Goal: Obtain resource: Download file/media

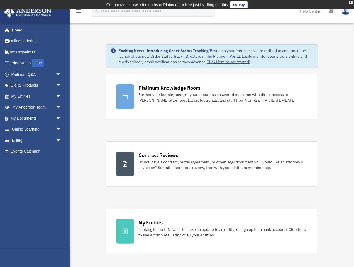
click at [199, 131] on div "Platinum Knowledge Room Further your learning and get your questions answered r…" at bounding box center [212, 197] width 212 height 247
click at [18, 138] on link "Billing arrow_drop_down" at bounding box center [37, 140] width 66 height 11
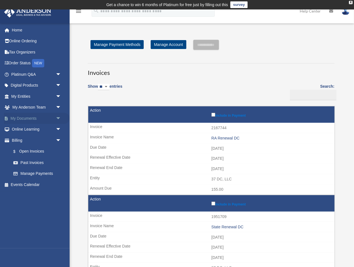
click at [22, 119] on link "My Documents arrow_drop_down" at bounding box center [37, 118] width 66 height 11
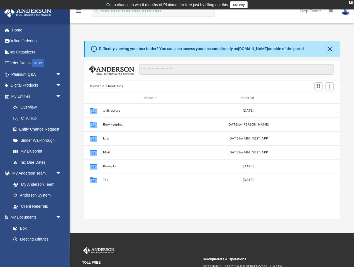
scroll to position [126, 256]
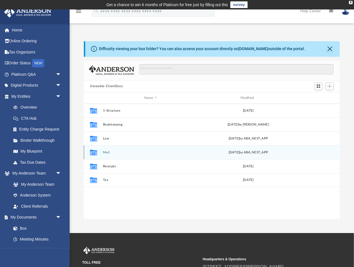
click at [104, 152] on button "Mail" at bounding box center [150, 153] width 95 height 4
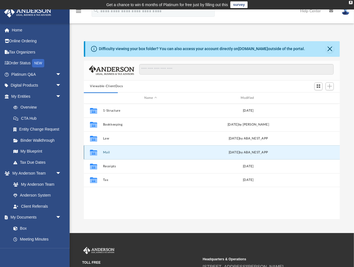
click at [106, 153] on button "Mail" at bounding box center [150, 153] width 95 height 4
click at [108, 152] on button "Mail" at bounding box center [150, 153] width 95 height 4
click at [95, 155] on icon "grid" at bounding box center [93, 153] width 7 height 4
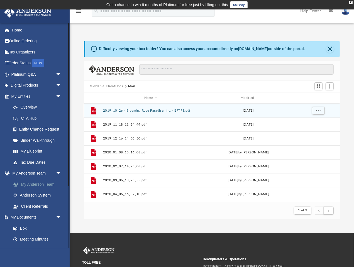
scroll to position [79, 0]
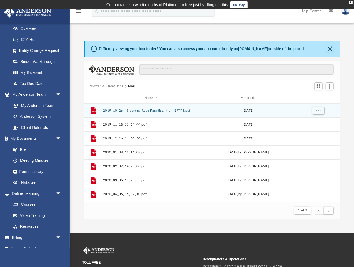
click at [145, 110] on button "2019_10_26 - Blooming Rose Paradise, Inc. - EFTPS.pdf" at bounding box center [150, 111] width 95 height 4
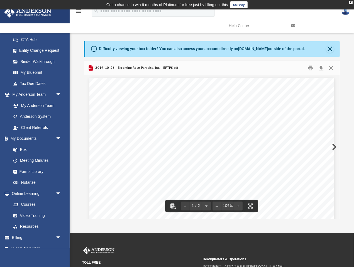
scroll to position [0, 0]
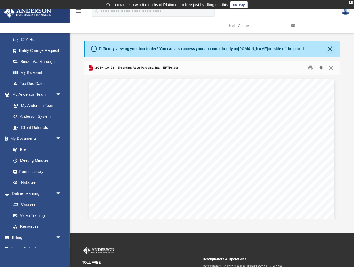
click at [320, 69] on button "Download" at bounding box center [321, 67] width 10 height 9
click at [332, 67] on button "Close" at bounding box center [331, 67] width 10 height 9
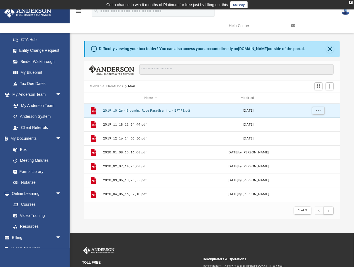
click at [244, 95] on div "Name Modified" at bounding box center [212, 97] width 256 height 11
click at [245, 99] on div "Modified" at bounding box center [248, 98] width 96 height 5
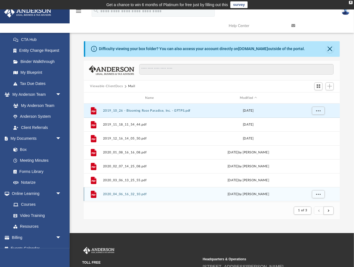
click at [187, 191] on div "File 2020_04_06_16_32_10.pdf Mon Apr 6 2020 by Liz Garcia" at bounding box center [212, 194] width 256 height 14
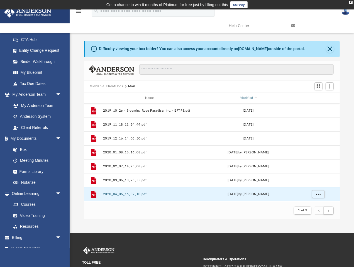
click at [245, 96] on div "Modified" at bounding box center [248, 98] width 96 height 5
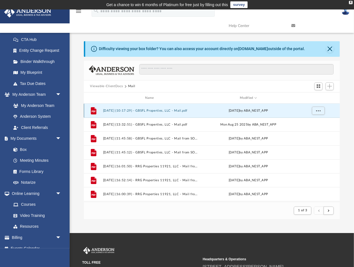
click at [157, 110] on button "2025.09.17 (10:17:29) - GBSFL Properties, LLC - Mail.pdf" at bounding box center [150, 111] width 95 height 4
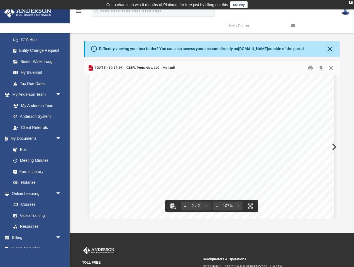
scroll to position [405, 0]
click at [332, 69] on button "Close" at bounding box center [331, 67] width 10 height 9
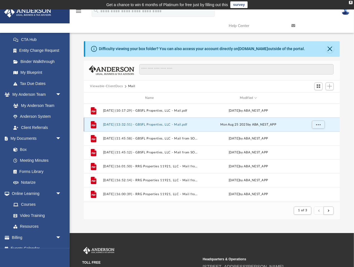
click at [133, 123] on button "2025.08.25 (13:32:51) - GBSFL Properties, LLC - Mail.pdf" at bounding box center [150, 125] width 95 height 4
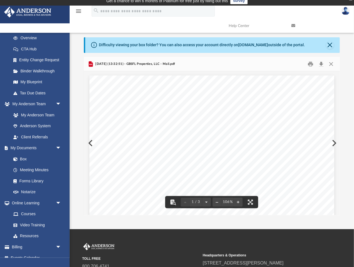
scroll to position [0, 0]
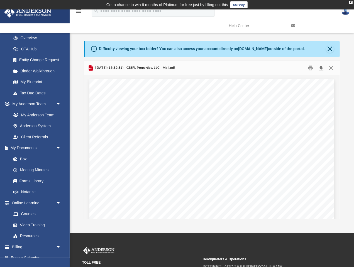
click at [321, 68] on button "Download" at bounding box center [321, 67] width 10 height 9
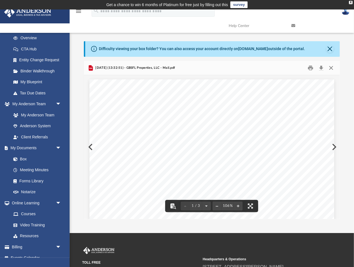
click at [332, 66] on button "Close" at bounding box center [331, 67] width 10 height 9
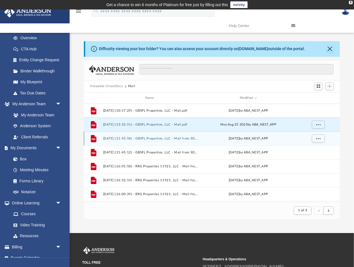
click at [145, 138] on button "2025.07.30 (11:45:58) - GBSFL Properties, LLC - Mail from SOLARA RESORT VACATIO…" at bounding box center [150, 139] width 95 height 4
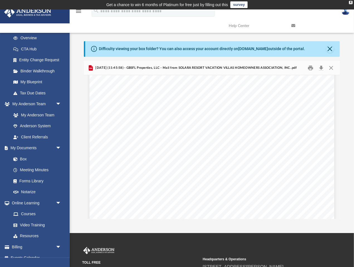
scroll to position [1278, 0]
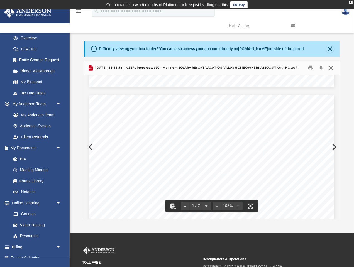
click at [332, 68] on button "Close" at bounding box center [331, 67] width 10 height 9
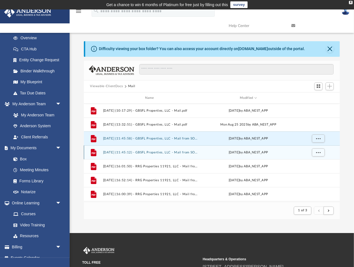
click at [159, 153] on button "2025.07.30 (11:45:12) - GBSFL Properties, LLC - Mail from SOLARA RESORT HOMEOWN…" at bounding box center [150, 153] width 95 height 4
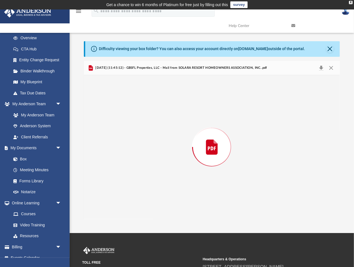
click at [159, 153] on div "Preview" at bounding box center [212, 147] width 256 height 144
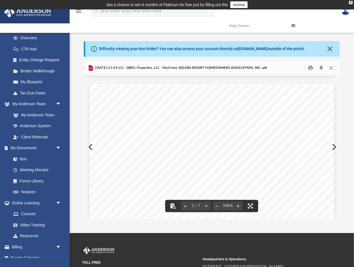
scroll to position [341, 0]
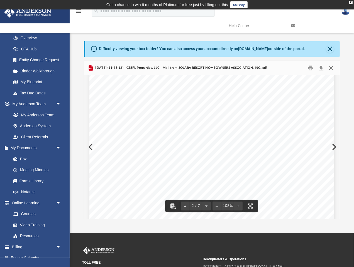
click at [331, 68] on button "Close" at bounding box center [331, 67] width 10 height 9
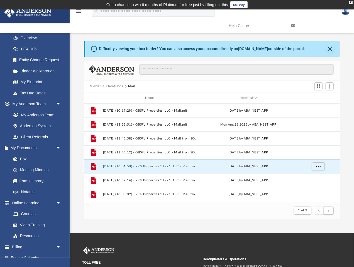
click at [153, 165] on button "2025.05.27 (16:01:50) - RRG Properties 11921, LLC - Mail from SAFECO OF INDIANA…" at bounding box center [150, 167] width 95 height 4
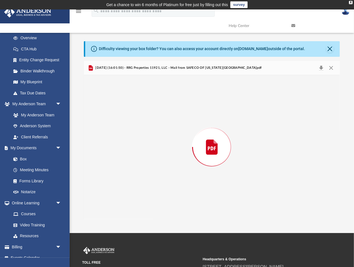
click at [153, 165] on div "Preview" at bounding box center [212, 147] width 256 height 144
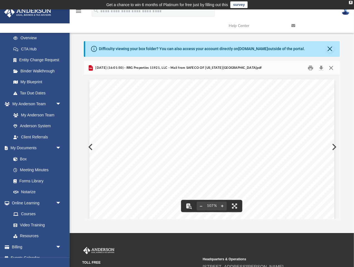
click at [330, 67] on button "Close" at bounding box center [331, 67] width 10 height 9
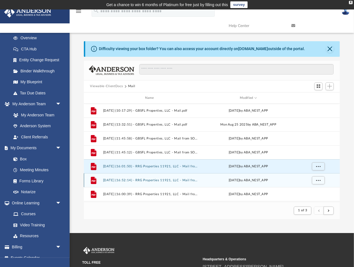
click at [158, 181] on button "2025.05.21 (16:52:14) - RRG Properties 11921, LLC - Mail from LexisNexis-FIRSt.…" at bounding box center [150, 180] width 95 height 4
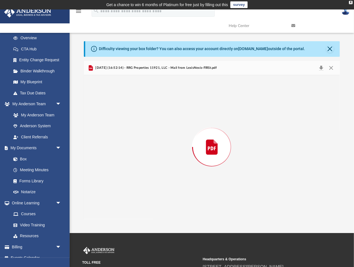
click at [158, 181] on div "Preview" at bounding box center [212, 147] width 256 height 144
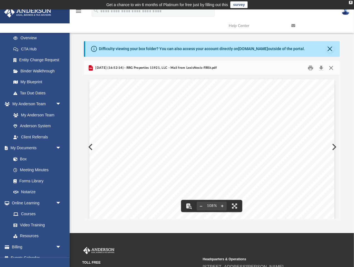
click at [330, 71] on button "Close" at bounding box center [331, 67] width 10 height 9
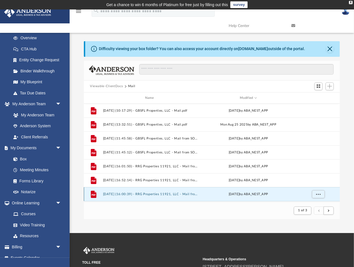
click at [142, 193] on button "2025.03.04 (16:00:39) - RRG Properties 11921, LLC - Mail from LexisNexis-FIRSt.…" at bounding box center [150, 194] width 95 height 4
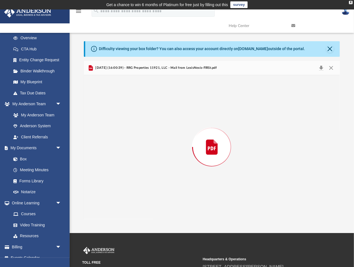
click at [142, 193] on div "Preview" at bounding box center [212, 147] width 256 height 144
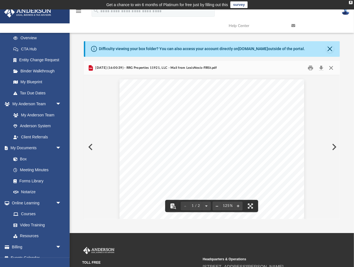
click at [332, 68] on button "Close" at bounding box center [331, 67] width 10 height 9
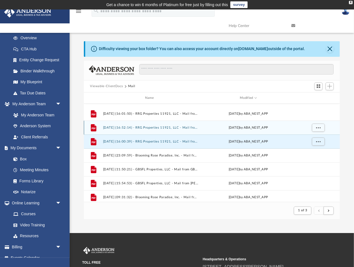
scroll to position [75, 0]
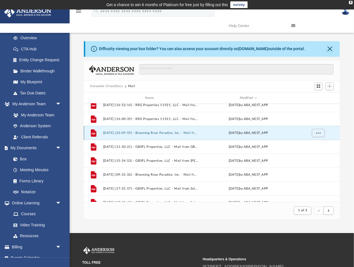
click at [145, 133] on button "2025.01.30 (23:09:59) - Blooming Rose Paradise, Inc. - Mail from HomeAway.com, …" at bounding box center [150, 133] width 95 height 4
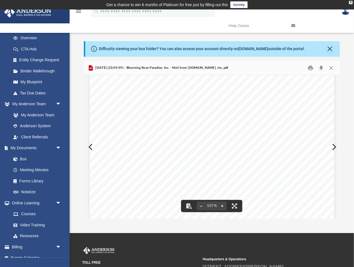
scroll to position [180, 0]
click at [331, 67] on button "Close" at bounding box center [331, 67] width 10 height 9
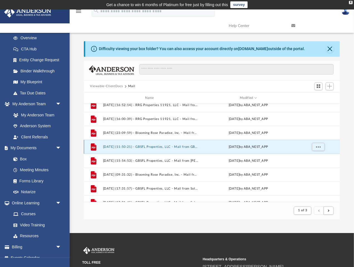
click at [167, 147] on button "2024.12.27 (11:50:21) - GBSFL Properties, LLC - Mail from GBSFL PROPERTIES, LLC…" at bounding box center [150, 147] width 95 height 4
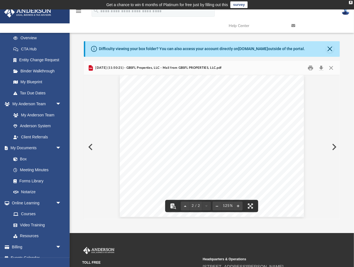
scroll to position [157, 0]
click at [330, 50] on button "Close" at bounding box center [330, 49] width 8 height 8
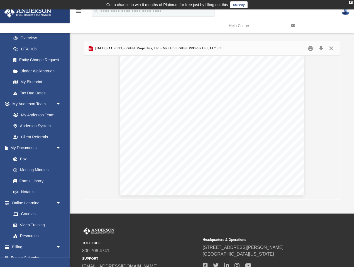
click at [331, 47] on button "Close" at bounding box center [331, 48] width 10 height 9
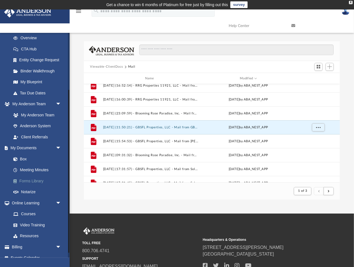
click at [33, 179] on link "Forms Library" at bounding box center [39, 180] width 62 height 11
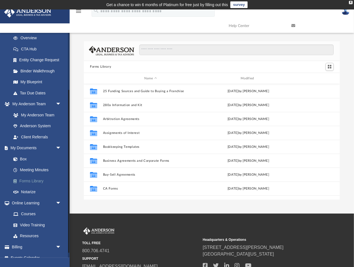
scroll to position [126, 256]
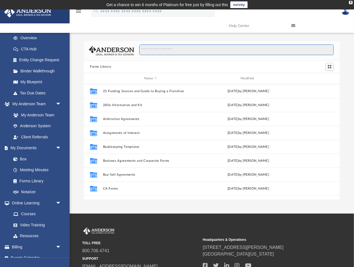
click at [149, 50] on input "Search files and folders" at bounding box center [236, 50] width 194 height 11
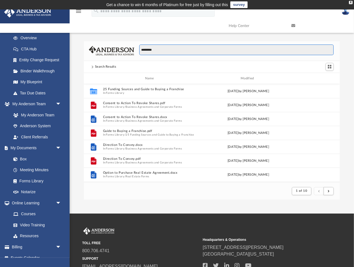
scroll to position [0, 0]
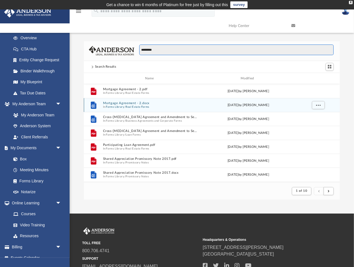
type input "*********"
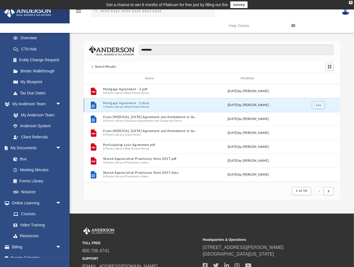
click at [120, 103] on button "Mortgage Agreement - 2.docx" at bounding box center [150, 104] width 95 height 4
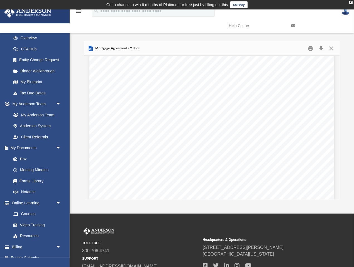
scroll to position [1427, 0]
click at [322, 48] on button "Download" at bounding box center [321, 48] width 10 height 9
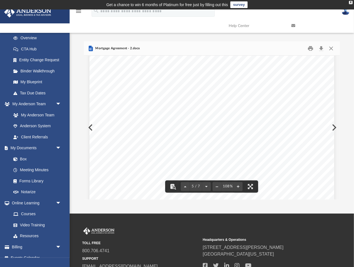
click at [323, 73] on div "Attn: , or any other address Borrower designates by notice to Lender. Any notic…" at bounding box center [211, 91] width 245 height 317
click at [331, 49] on button "Close" at bounding box center [331, 48] width 10 height 9
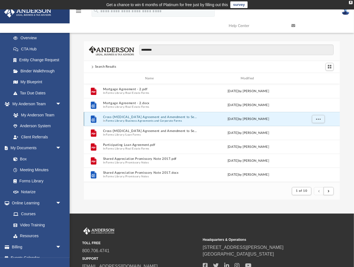
click at [160, 117] on button "Cross-Collateralization Agreement and Amendment to Security Instrument-CME.docx" at bounding box center [150, 118] width 95 height 4
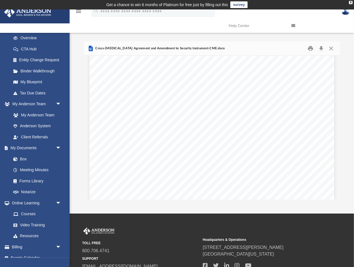
scroll to position [2237, 0]
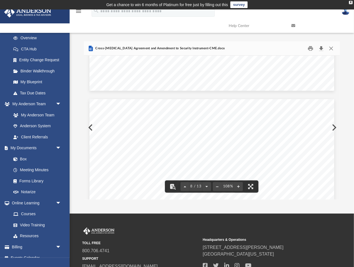
click at [319, 47] on button "Download" at bounding box center [321, 48] width 10 height 9
click at [329, 47] on button "Close" at bounding box center [331, 48] width 10 height 9
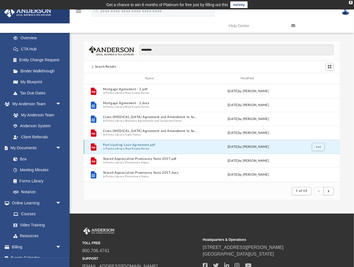
click at [138, 145] on button "Participating Loan Agreement.pdf" at bounding box center [150, 145] width 95 height 4
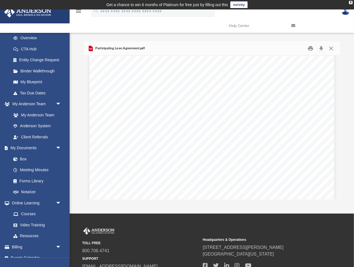
scroll to position [1023, 0]
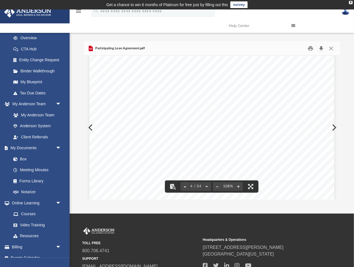
click at [322, 48] on button "Download" at bounding box center [321, 48] width 10 height 9
click at [329, 46] on button "Close" at bounding box center [331, 48] width 10 height 9
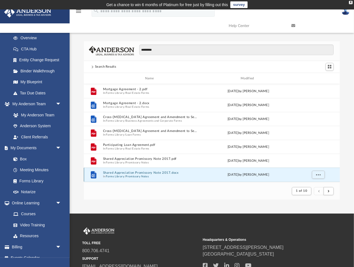
click at [103, 173] on button "Shared Appreciation Promissory Note 2017.docx" at bounding box center [150, 173] width 95 height 4
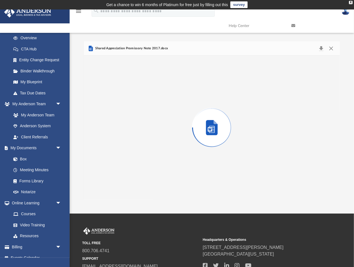
click at [103, 173] on div "Preview" at bounding box center [212, 128] width 256 height 144
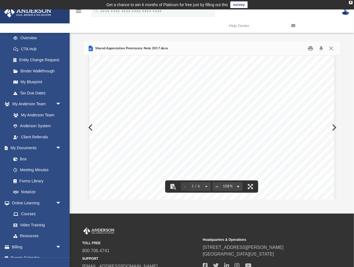
scroll to position [106, 0]
click at [321, 48] on button "Download" at bounding box center [321, 48] width 10 height 9
click at [333, 49] on button "Close" at bounding box center [331, 48] width 10 height 9
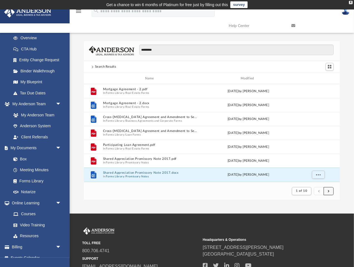
click at [330, 192] on button "submit" at bounding box center [329, 191] width 10 height 8
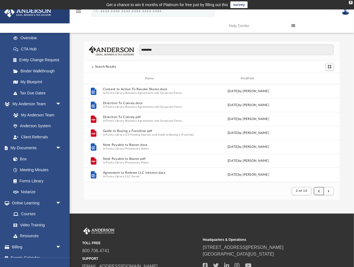
click at [318, 191] on button "submit" at bounding box center [319, 191] width 10 height 8
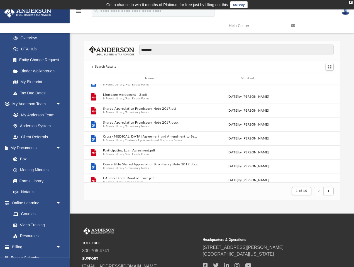
scroll to position [0, 0]
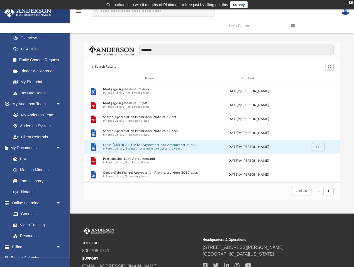
click at [158, 145] on button "Cross-Collateralization Agreement and Amendment to Security Instrument-CME.docx" at bounding box center [150, 145] width 95 height 4
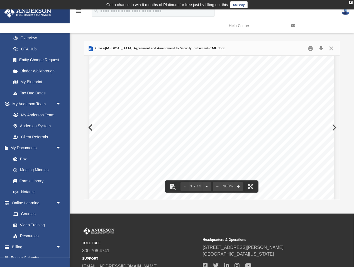
scroll to position [106, 0]
click at [331, 48] on button "Close" at bounding box center [331, 48] width 10 height 9
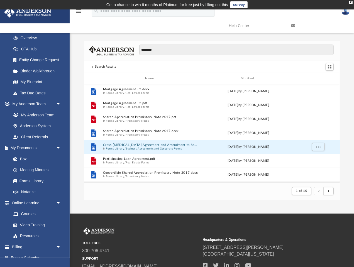
scroll to position [38, 0]
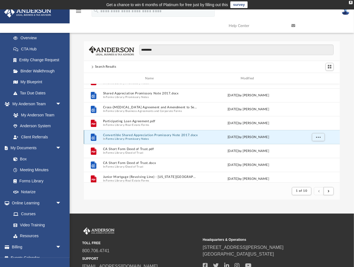
click at [157, 137] on button "Convertible Shared Appreciation Promissory Note 2017.docx" at bounding box center [150, 136] width 95 height 4
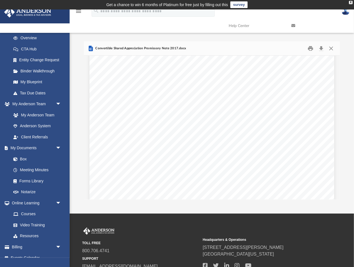
scroll to position [1722, 0]
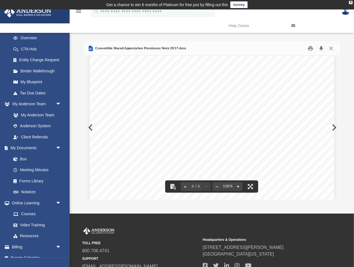
drag, startPoint x: 320, startPoint y: 41, endPoint x: 329, endPoint y: 56, distance: 16.9
click at [325, 48] on button "Download" at bounding box center [321, 48] width 10 height 9
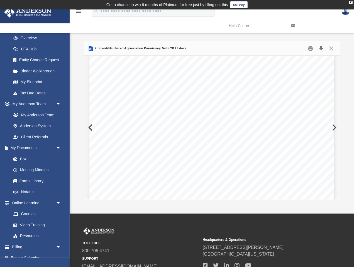
click at [321, 48] on button "Download" at bounding box center [321, 48] width 10 height 9
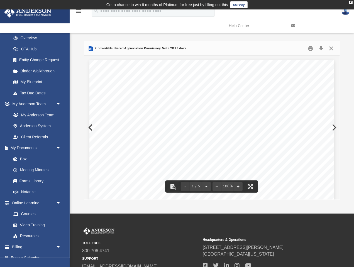
click at [332, 49] on button "Close" at bounding box center [331, 48] width 10 height 9
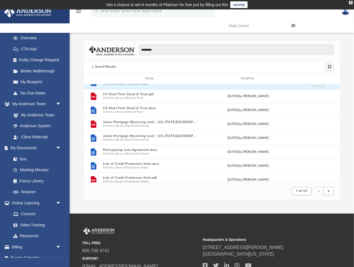
scroll to position [94, 0]
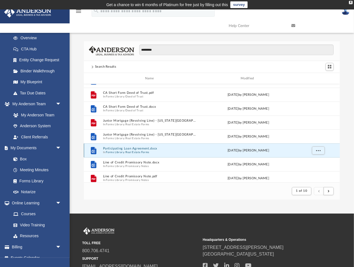
click at [121, 149] on button "Participating Loan Agreement.docx" at bounding box center [150, 149] width 95 height 4
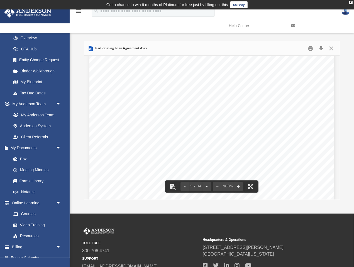
scroll to position [1363, 0]
click at [322, 48] on button "Download" at bounding box center [321, 48] width 10 height 9
click at [98, 96] on div "3 PHL_A 1439334 v 1 "Construction Loan" means the loan made by First Union Nati…" at bounding box center [211, 155] width 245 height 317
click at [332, 49] on button "Close" at bounding box center [331, 48] width 10 height 9
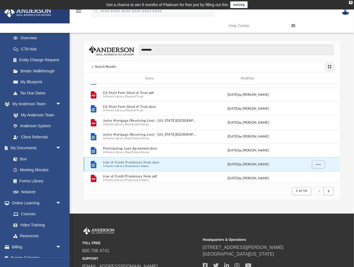
click at [148, 163] on button "Line of Credit Promissory Note.docx" at bounding box center [150, 163] width 95 height 4
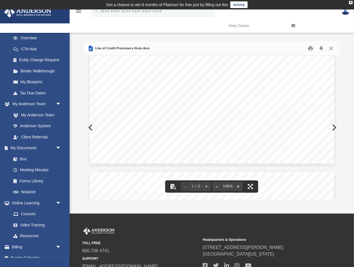
scroll to position [106, 0]
click at [321, 48] on button "Download" at bounding box center [321, 48] width 10 height 9
click at [92, 110] on div "LINE OF CREDIT PROMISSORY NOTE $ Date: , 20 __ FOR VALUE RECEIVED, , ("Borrower…" at bounding box center [211, 111] width 245 height 317
click at [334, 128] on button "Preview" at bounding box center [333, 128] width 12 height 16
click at [333, 128] on div "LINE OF CREDIT PROMISSORY NOTE $ Date: , 20 __ FOR VALUE RECEIVED, , ("Borrower…" at bounding box center [211, 218] width 245 height 317
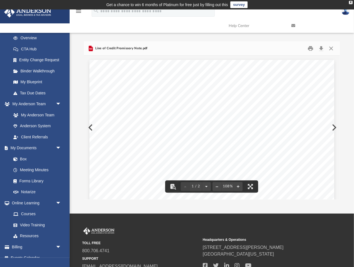
click at [336, 128] on button "Preview" at bounding box center [333, 128] width 12 height 16
click at [331, 50] on button "Close" at bounding box center [331, 48] width 10 height 9
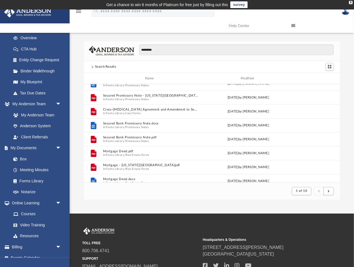
scroll to position [210, 0]
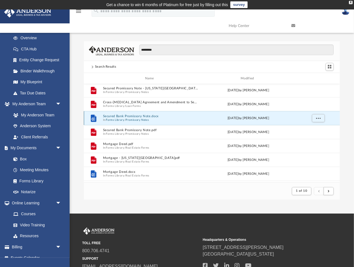
click at [119, 118] on button "Secured Bank Promissory Note.docx" at bounding box center [150, 117] width 95 height 4
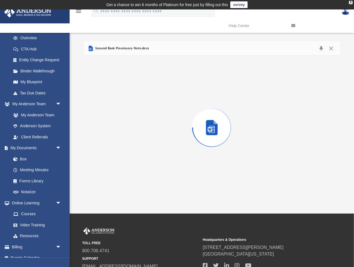
click at [119, 118] on div "Preview" at bounding box center [212, 128] width 256 height 144
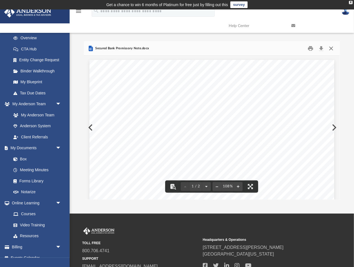
drag, startPoint x: 331, startPoint y: 50, endPoint x: 326, endPoint y: 92, distance: 42.1
click at [326, 92] on div "Secured Bank Promissory Note.docx Secured bank promissory note (city and state)…" at bounding box center [212, 120] width 256 height 158
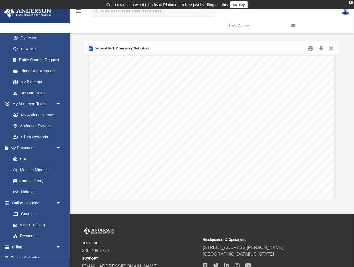
scroll to position [166, 0]
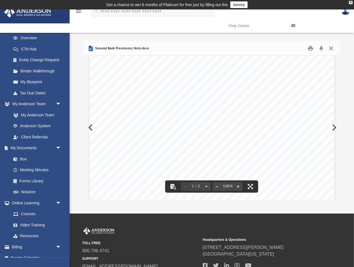
click at [331, 48] on button "Close" at bounding box center [331, 48] width 10 height 9
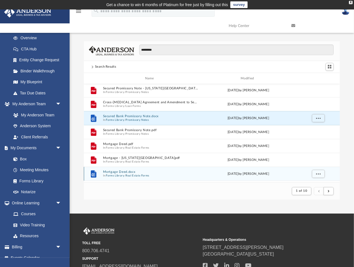
click at [133, 176] on button "Real Estate Forms" at bounding box center [138, 176] width 24 height 4
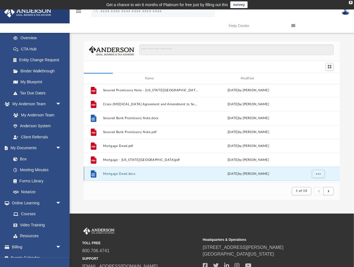
click at [118, 173] on button "Mortgage Deed.docx" at bounding box center [150, 174] width 95 height 4
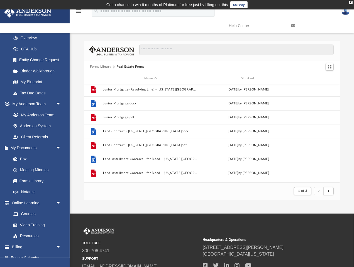
scroll to position [75, 0]
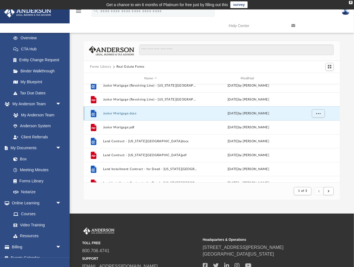
click at [129, 113] on button "Junior Mortgage.docx" at bounding box center [150, 114] width 95 height 4
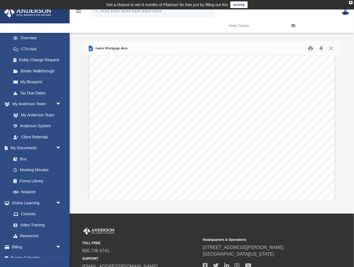
scroll to position [149, 0]
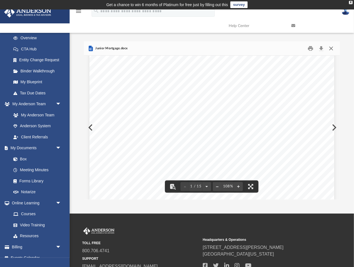
click at [331, 48] on button "Close" at bounding box center [331, 48] width 10 height 9
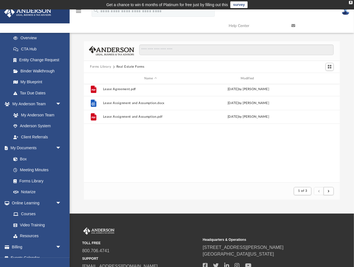
scroll to position [278, 0]
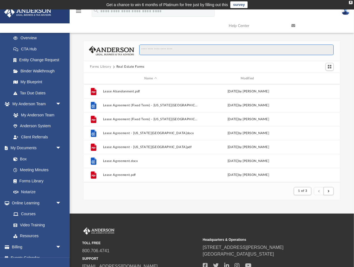
click at [192, 52] on input "Search files and folders" at bounding box center [236, 50] width 194 height 11
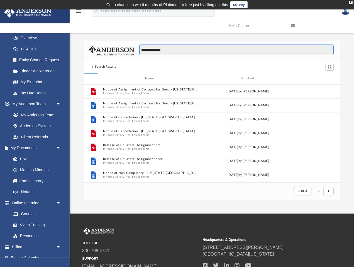
type input "**********"
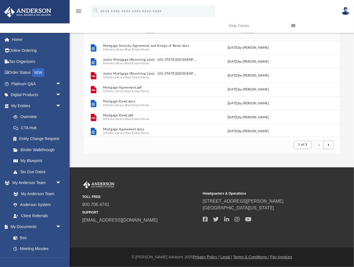
scroll to position [0, 0]
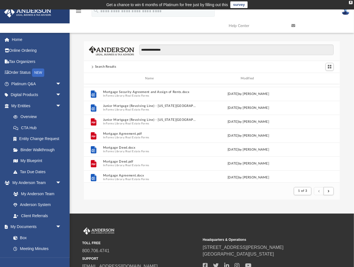
click at [31, 13] on img at bounding box center [28, 12] width 50 height 11
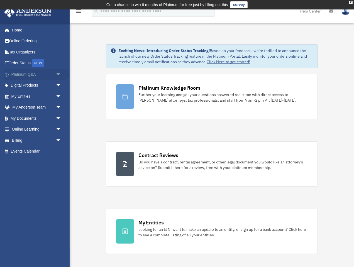
click at [24, 72] on link "Platinum Q&A arrow_drop_down" at bounding box center [37, 74] width 66 height 11
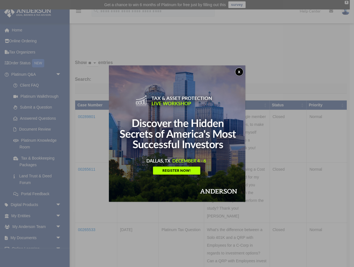
click at [238, 72] on button "x" at bounding box center [239, 72] width 8 height 8
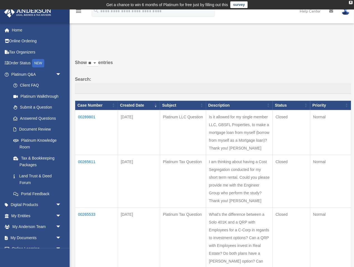
click at [86, 116] on td "00289801" at bounding box center [96, 132] width 43 height 45
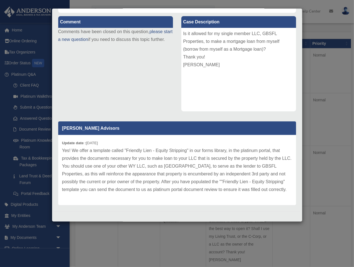
scroll to position [90, 0]
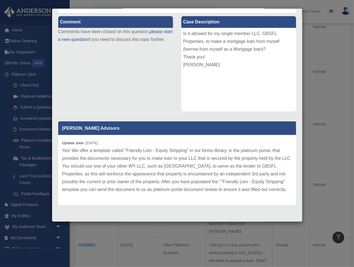
click at [122, 229] on div "Case Detail × Platinum LLC Question Case Number 00289801 Created Date February …" at bounding box center [177, 133] width 354 height 267
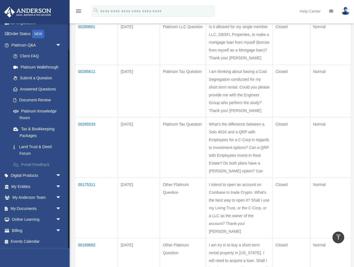
scroll to position [150, 0]
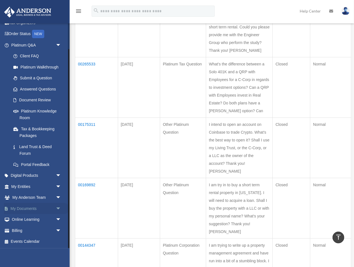
click at [25, 209] on link "My Documents arrow_drop_down" at bounding box center [37, 208] width 66 height 11
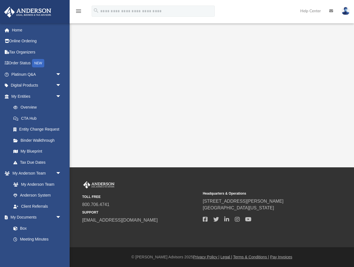
click at [58, 208] on div "[EMAIL_ADDRESS][DOMAIN_NAME] Sign Out [EMAIL_ADDRESS][DOMAIN_NAME] Home Online …" at bounding box center [35, 156] width 70 height 267
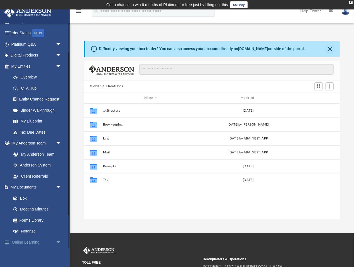
scroll to position [53, 0]
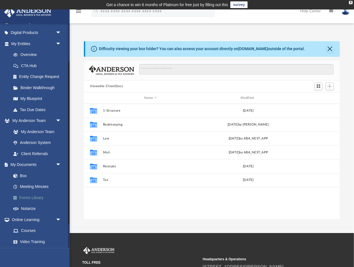
click at [31, 197] on link "Forms Library" at bounding box center [39, 197] width 62 height 11
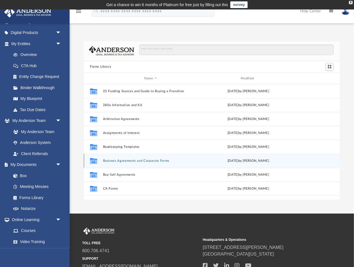
scroll to position [126, 256]
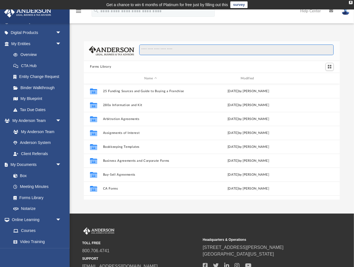
drag, startPoint x: 159, startPoint y: 50, endPoint x: 160, endPoint y: 53, distance: 2.9
click at [160, 52] on input "Search files and folders" at bounding box center [236, 50] width 194 height 11
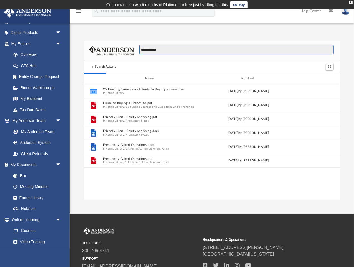
type input "**********"
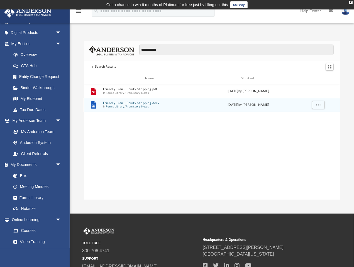
click at [108, 105] on button "Forms Library" at bounding box center [115, 107] width 18 height 4
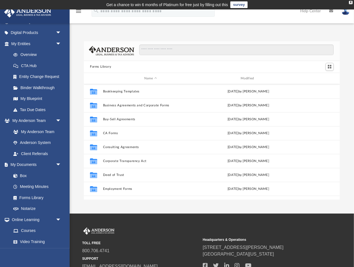
scroll to position [39, 0]
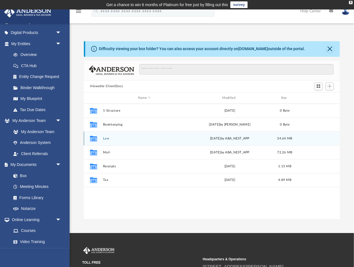
scroll to position [126, 256]
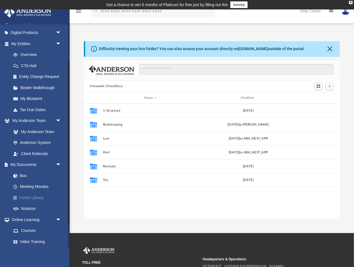
click at [32, 198] on link "Forms Library" at bounding box center [39, 197] width 62 height 11
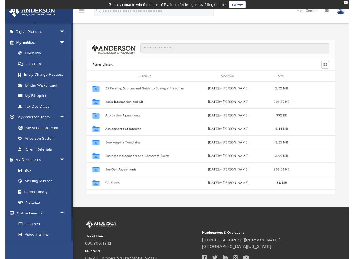
scroll to position [126, 256]
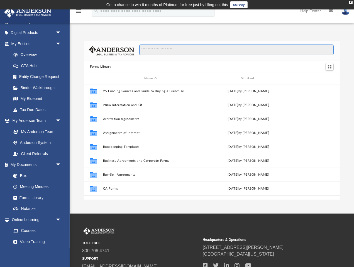
click at [172, 50] on input "Search files and folders" at bounding box center [236, 50] width 194 height 11
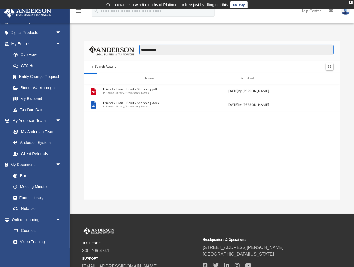
type input "**********"
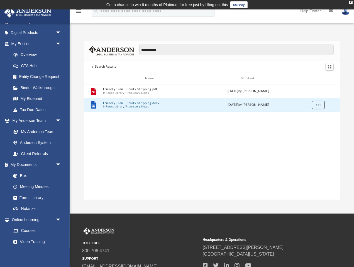
click at [321, 105] on button "More options" at bounding box center [318, 105] width 13 height 8
click at [311, 126] on li "Download" at bounding box center [313, 125] width 16 height 6
